Goal: Transaction & Acquisition: Purchase product/service

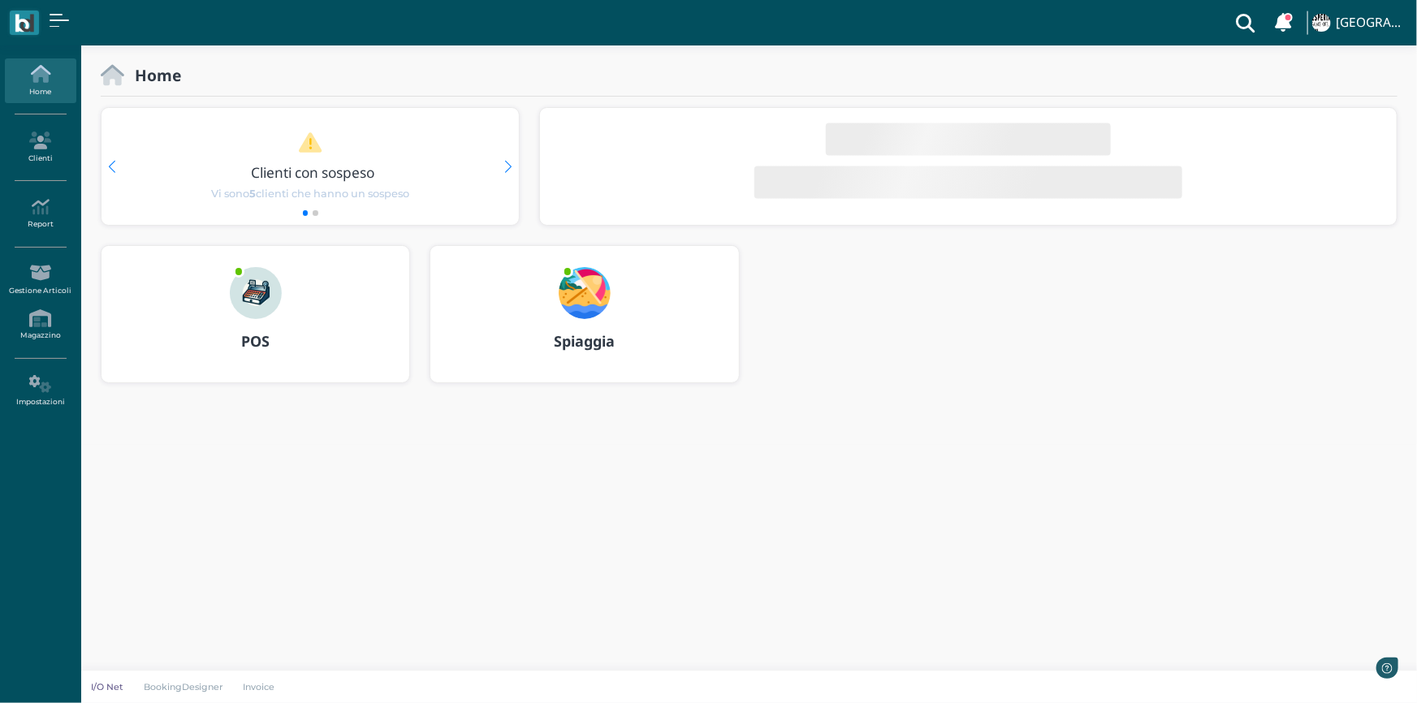
click at [252, 260] on div at bounding box center [256, 282] width 78 height 73
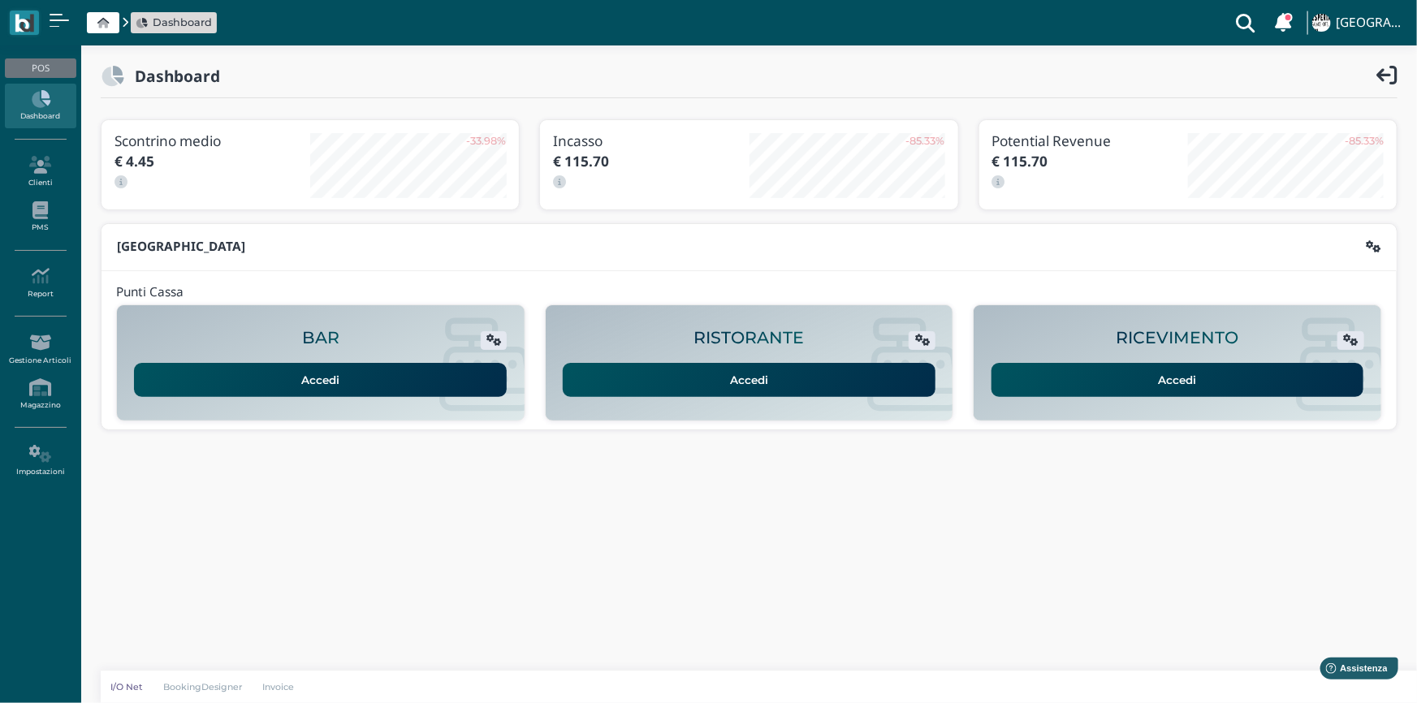
click at [1082, 395] on link "Accedi" at bounding box center [1177, 380] width 373 height 34
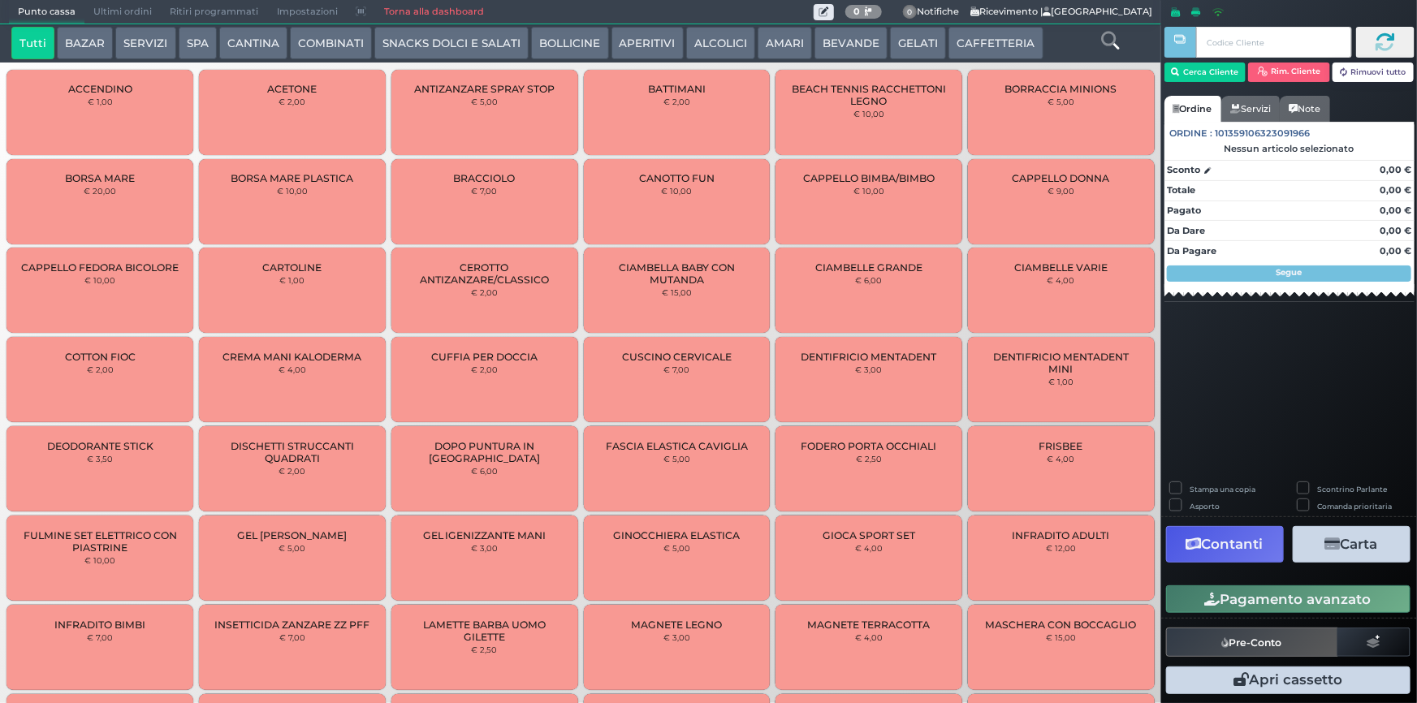
click at [917, 46] on button "GELATI" at bounding box center [918, 43] width 56 height 32
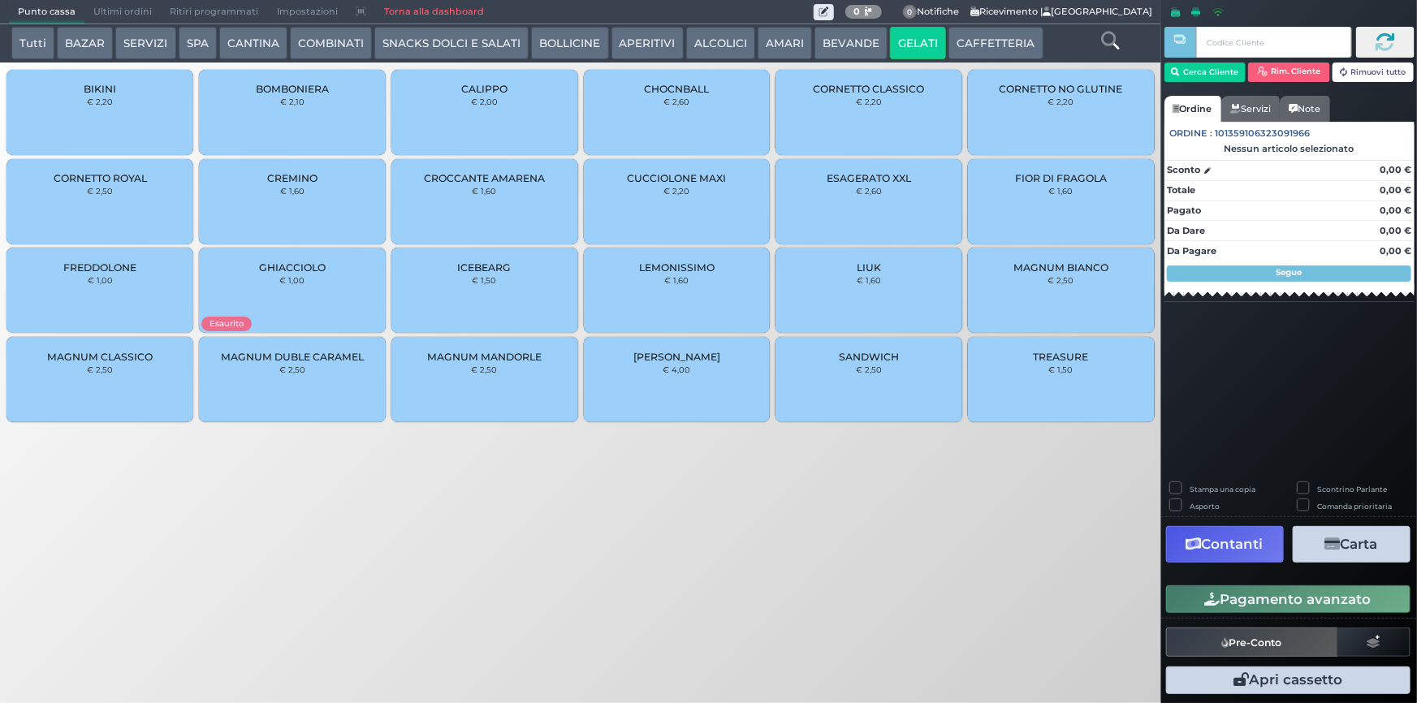
click at [136, 374] on div "MAGNUM CLASSICO € 2,50" at bounding box center [99, 379] width 187 height 85
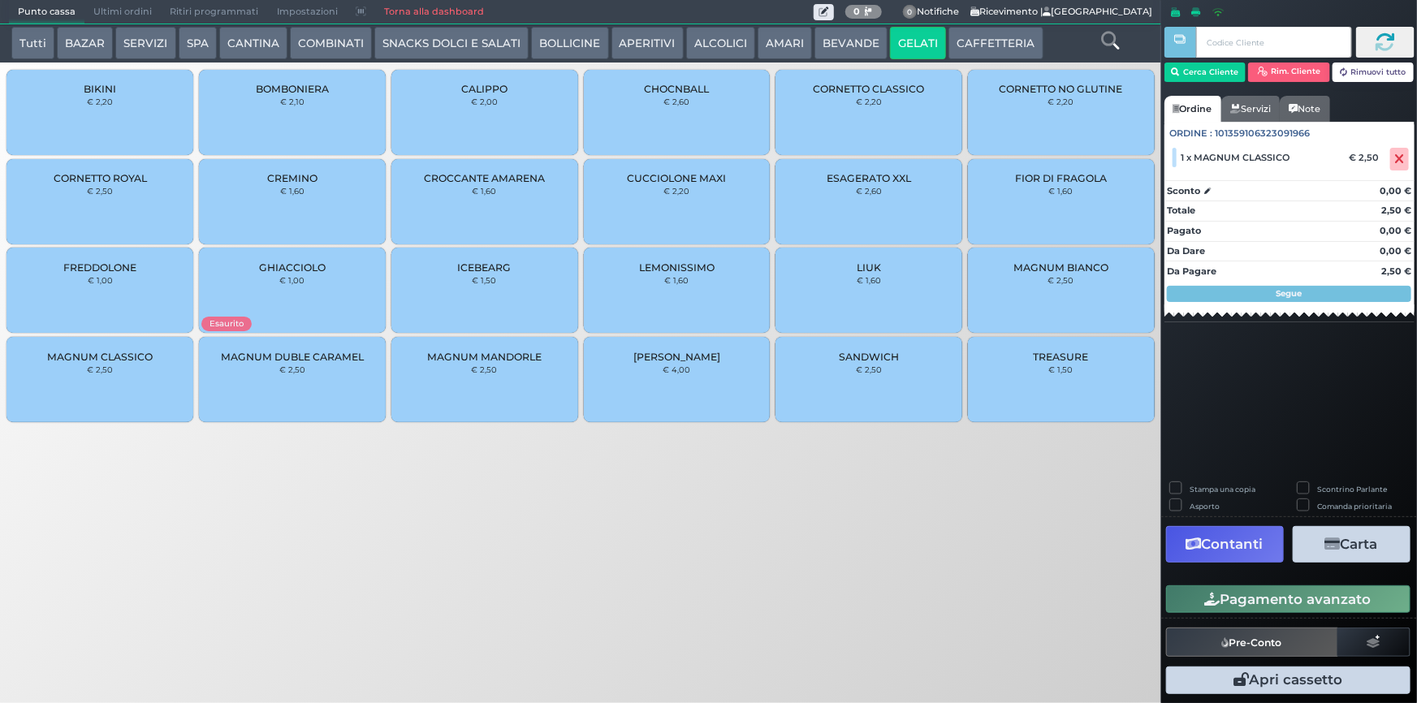
click at [1189, 487] on label "Stampa una copia" at bounding box center [1222, 489] width 66 height 11
checkbox input "true"
click at [1352, 543] on button "Carta" at bounding box center [1352, 544] width 118 height 37
